Goal: Information Seeking & Learning: Learn about a topic

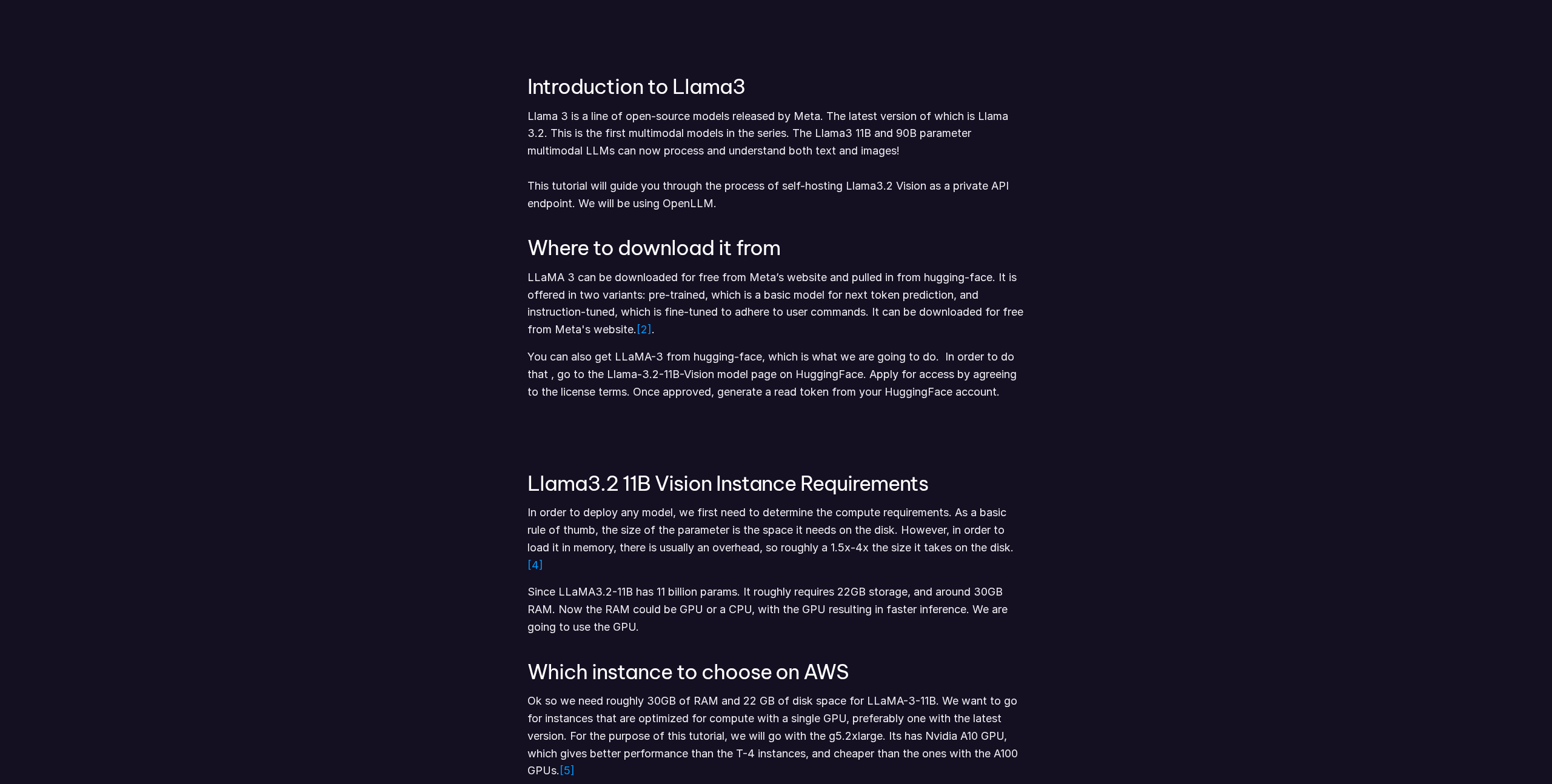
scroll to position [938, 0]
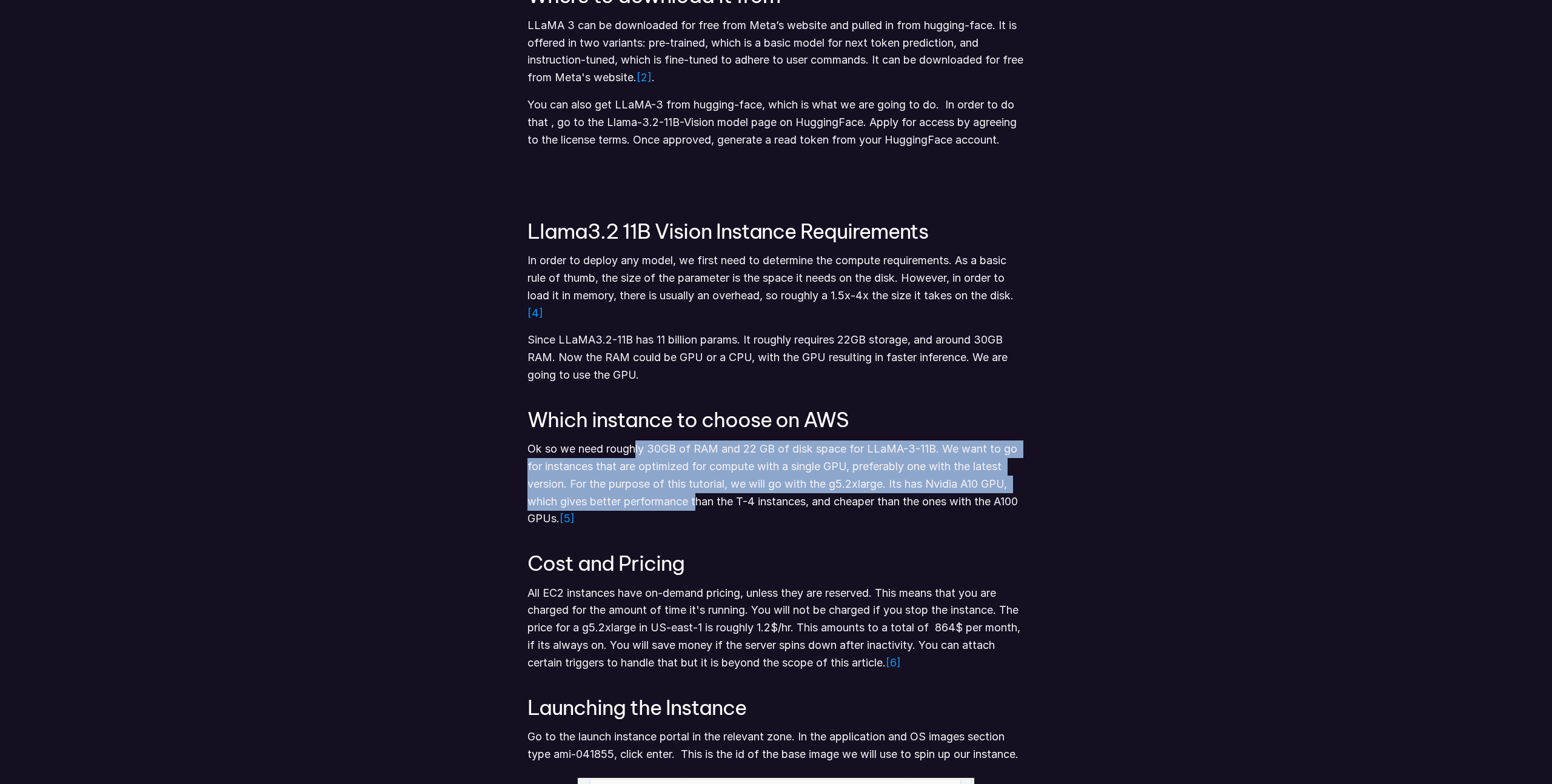
drag, startPoint x: 635, startPoint y: 449, endPoint x: 698, endPoint y: 495, distance: 78.0
click at [698, 495] on p "Ok so we need roughly 30GB of RAM and 22 GB of disk space for LLaMA-3-11B. We w…" at bounding box center [776, 484] width 497 height 88
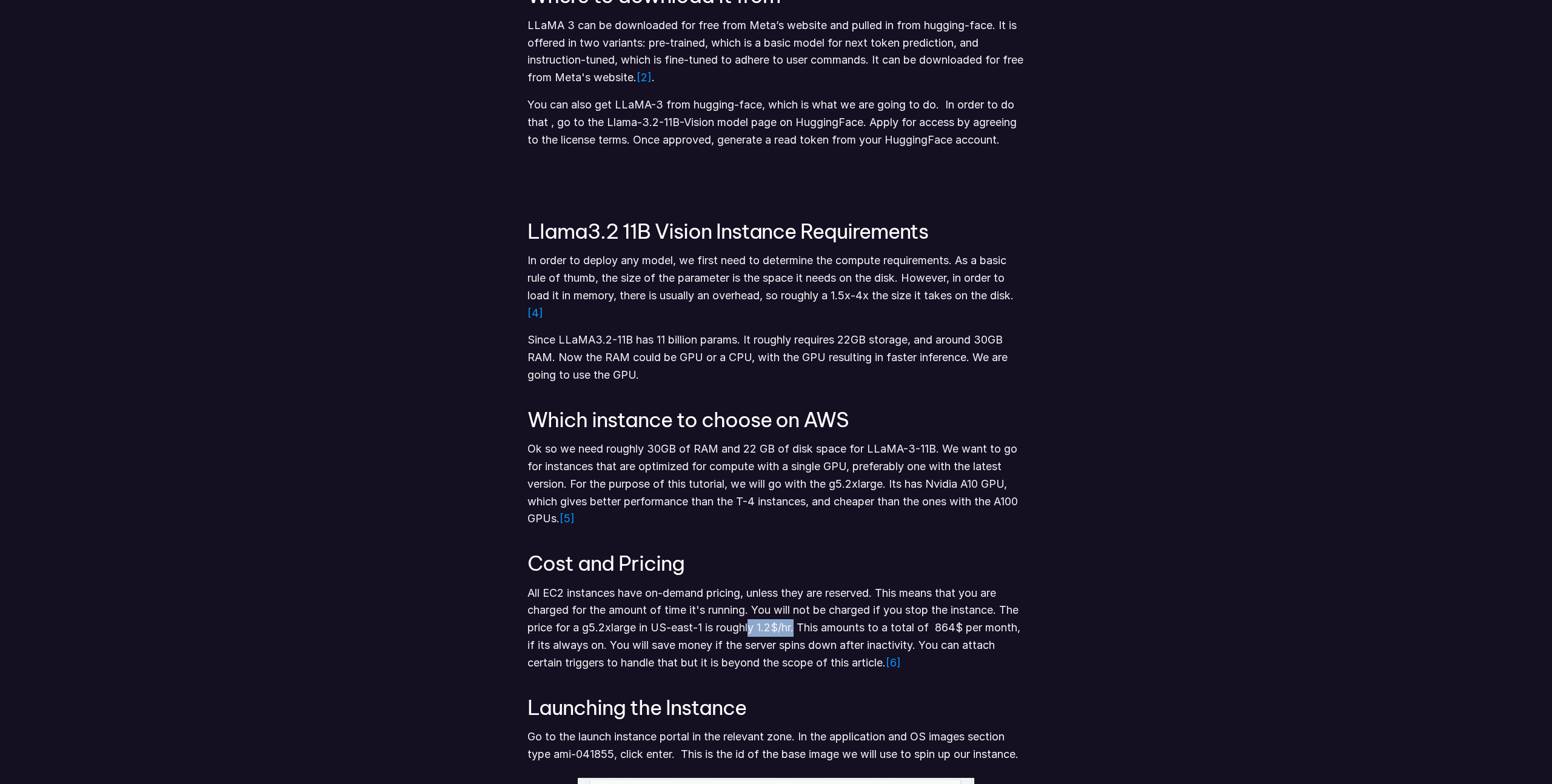
drag, startPoint x: 798, startPoint y: 628, endPoint x: 752, endPoint y: 624, distance: 46.2
click at [752, 624] on p "All EC2 instances have on-demand pricing, unless they are reserved. This means …" at bounding box center [776, 628] width 497 height 88
drag, startPoint x: 890, startPoint y: 489, endPoint x: 833, endPoint y: 490, distance: 57.0
click at [833, 490] on p "Ok so we need roughly 30GB of RAM and 22 GB of disk space for LLaMA-3-11B. We w…" at bounding box center [776, 484] width 497 height 88
copy p "g5.2xlarge."
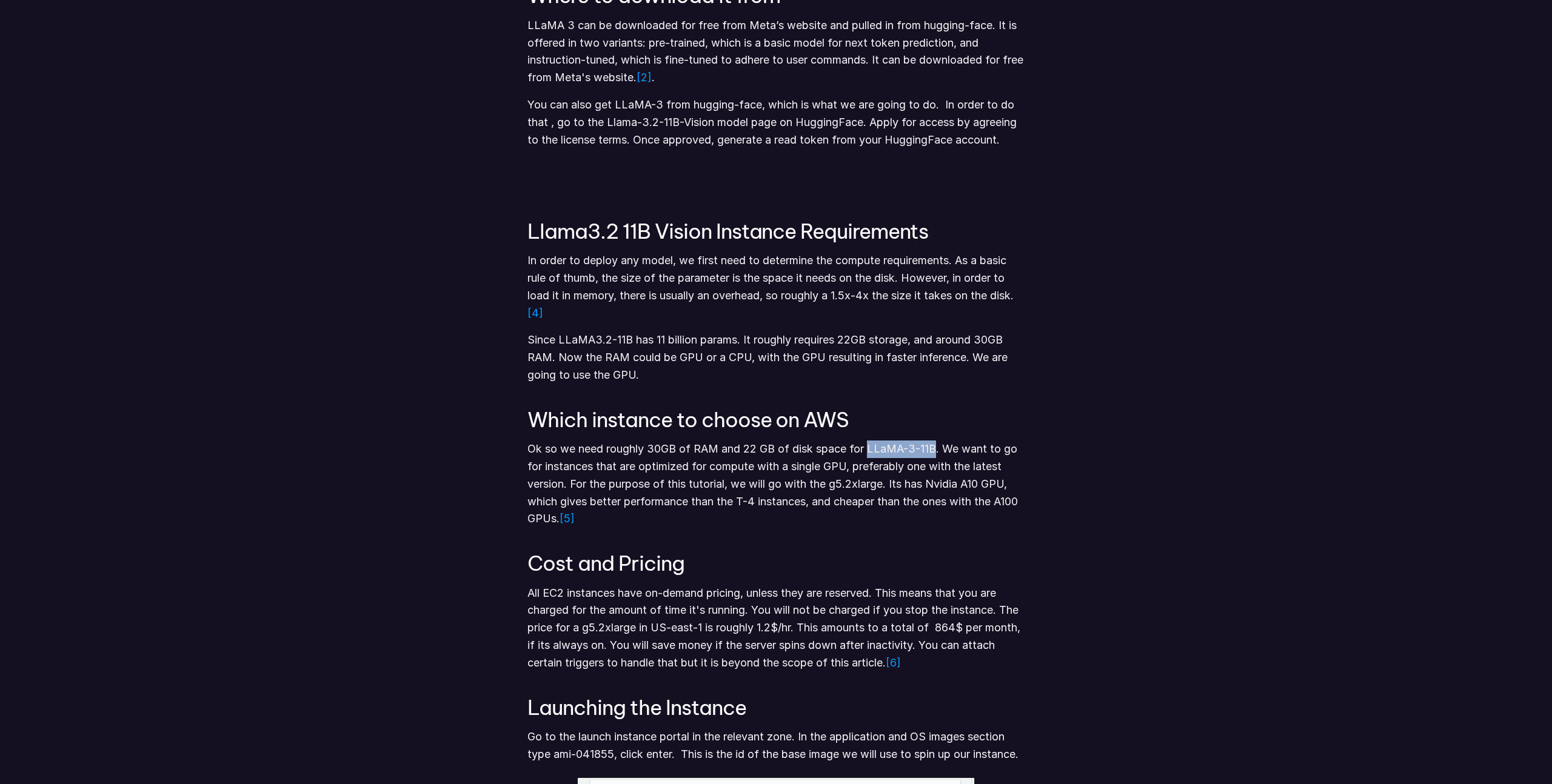
drag, startPoint x: 870, startPoint y: 446, endPoint x: 936, endPoint y: 447, distance: 66.0
click at [936, 447] on p "Ok so we need roughly 30GB of RAM and 22 GB of disk space for LLaMA-3-11B. We w…" at bounding box center [776, 484] width 497 height 88
copy p "LLaMA-3-11B"
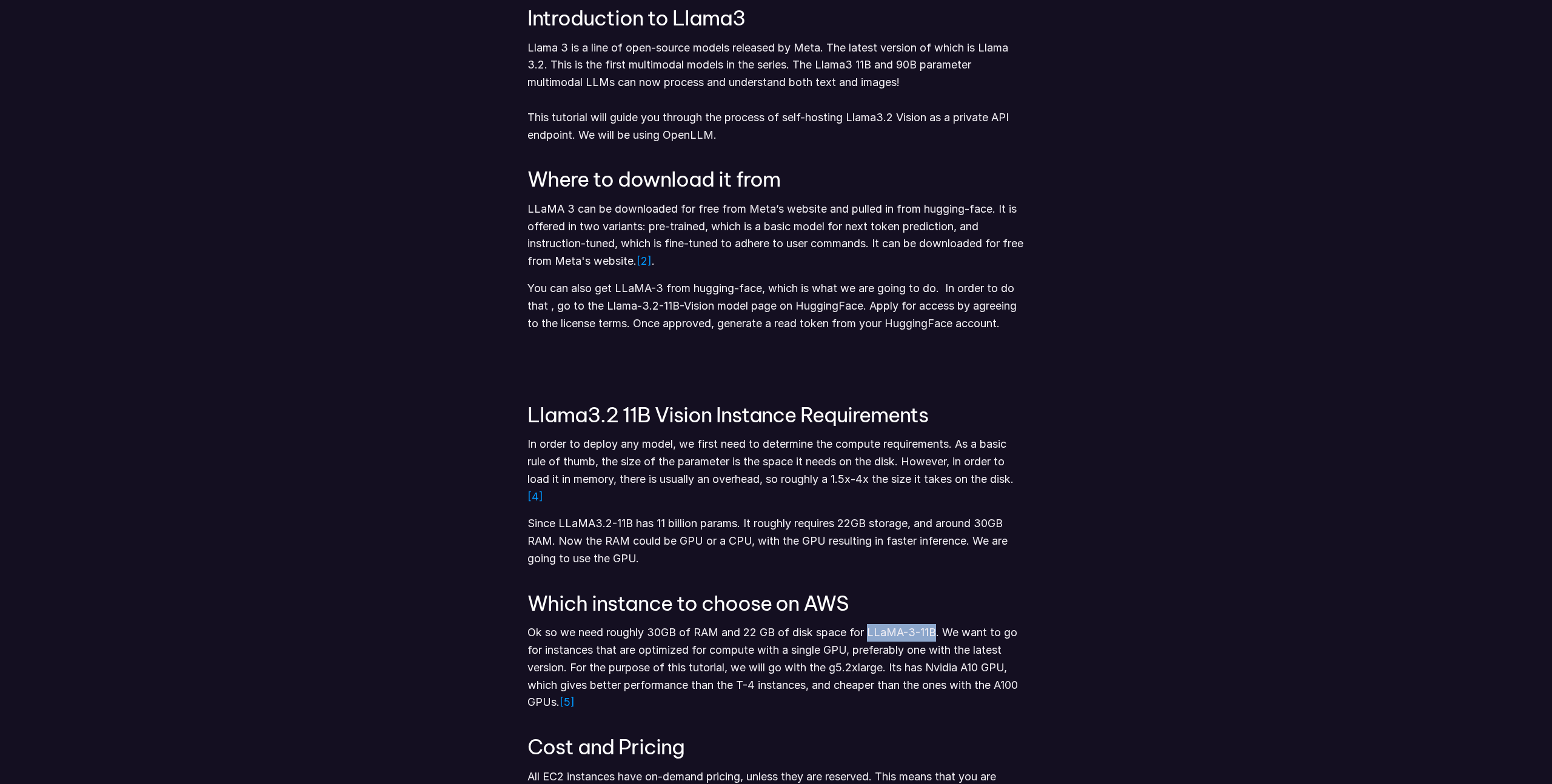
scroll to position [857, 0]
